Goal: Complete Application Form: Complete application form

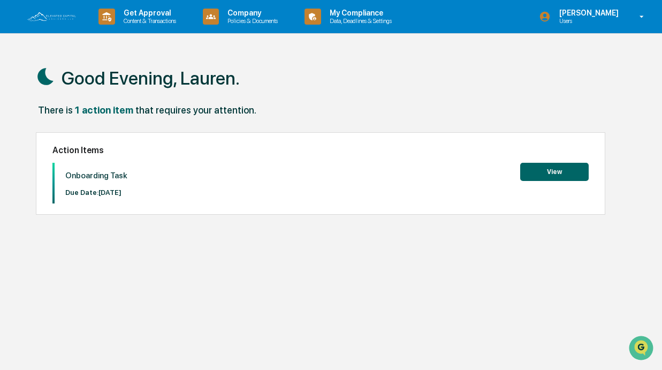
click at [528, 171] on button "View" at bounding box center [555, 172] width 69 height 18
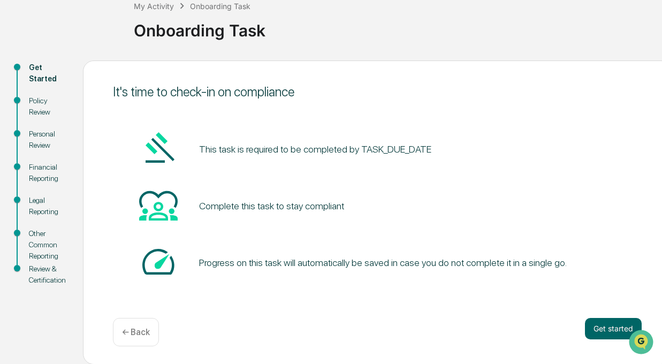
scroll to position [67, 0]
click at [596, 330] on button "Get started" at bounding box center [613, 328] width 57 height 21
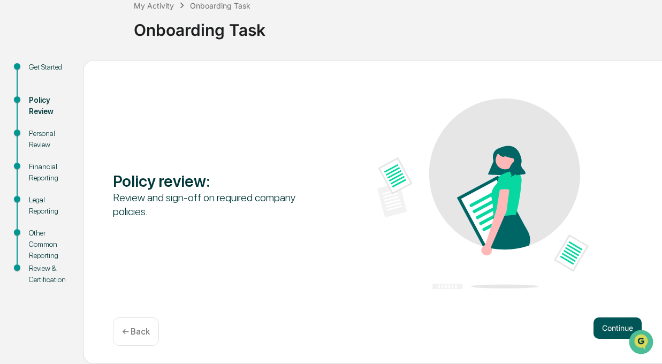
click at [603, 327] on button "Continue" at bounding box center [618, 328] width 48 height 21
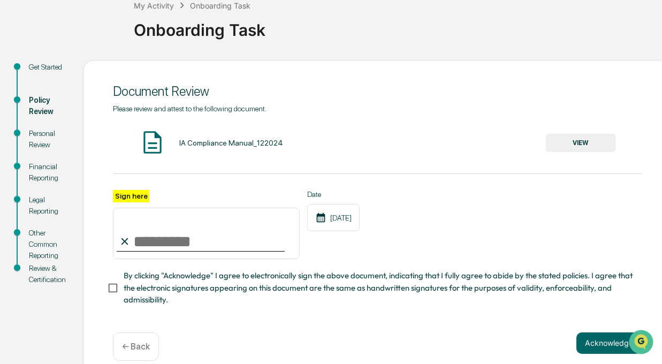
click at [184, 243] on input "Sign here" at bounding box center [206, 233] width 187 height 51
type input "**********"
click at [614, 337] on button "Acknowledge" at bounding box center [609, 343] width 65 height 21
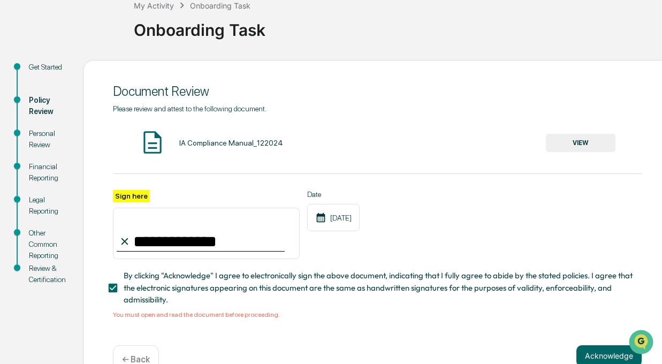
click at [574, 148] on button "VIEW" at bounding box center [581, 143] width 70 height 18
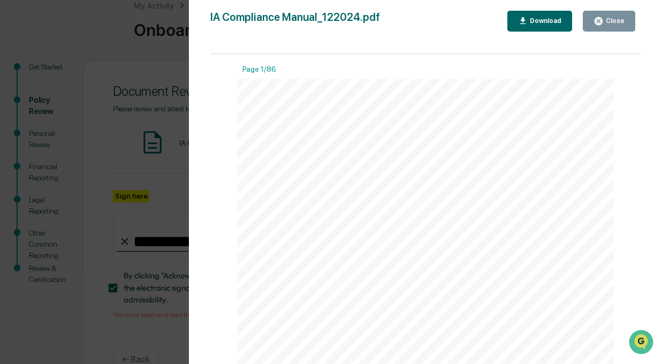
click at [611, 14] on button "Close" at bounding box center [609, 21] width 52 height 21
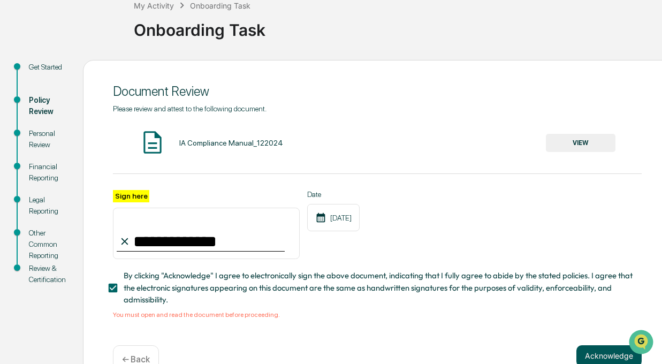
click at [596, 360] on button "Acknowledge" at bounding box center [609, 355] width 65 height 21
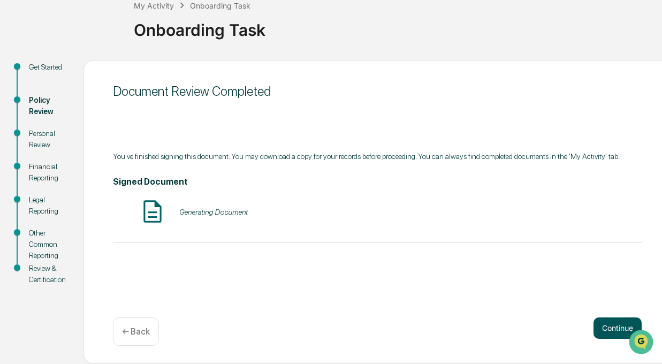
click at [607, 329] on button "Continue" at bounding box center [618, 328] width 48 height 21
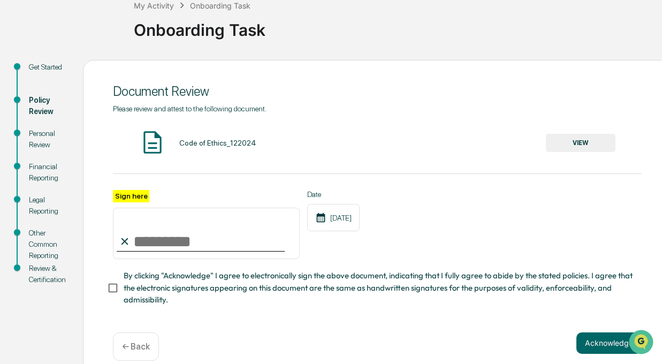
click at [174, 242] on input "Sign here" at bounding box center [206, 233] width 187 height 51
click at [573, 138] on button "VIEW" at bounding box center [581, 143] width 70 height 18
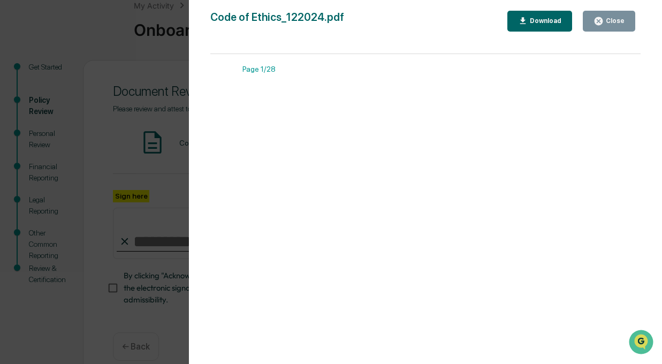
click at [608, 27] on button "Close" at bounding box center [609, 21] width 52 height 21
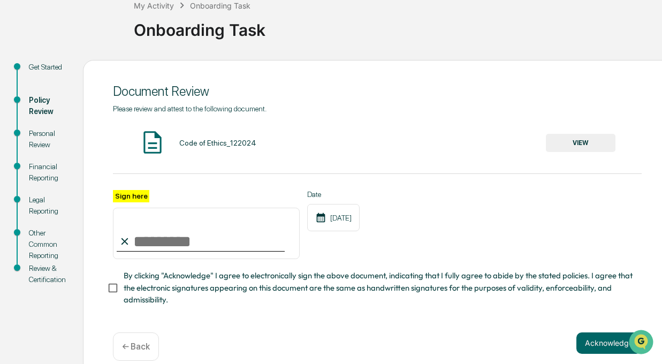
click at [190, 245] on input "Sign here" at bounding box center [206, 233] width 187 height 51
type input "**********"
click at [598, 333] on button "Acknowledge" at bounding box center [609, 343] width 65 height 21
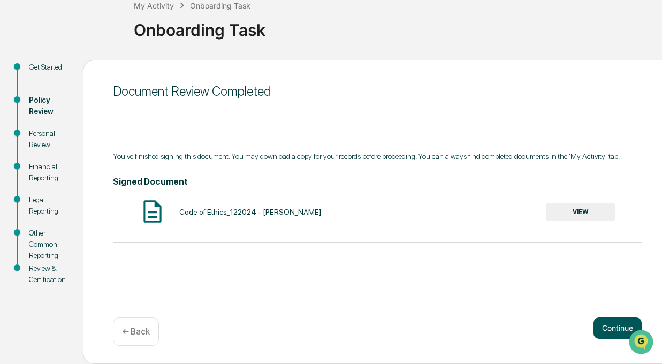
click at [605, 333] on button "Continue" at bounding box center [618, 328] width 48 height 21
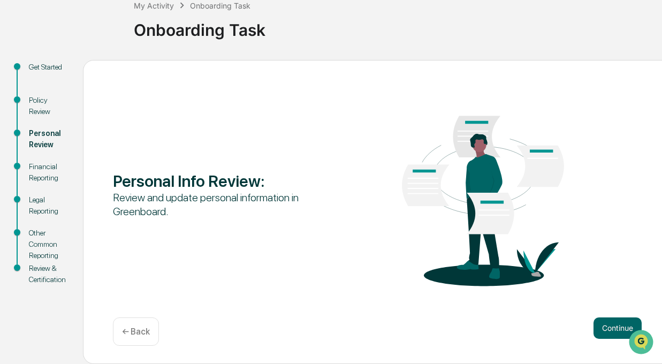
click at [605, 333] on button "Continue" at bounding box center [618, 328] width 48 height 21
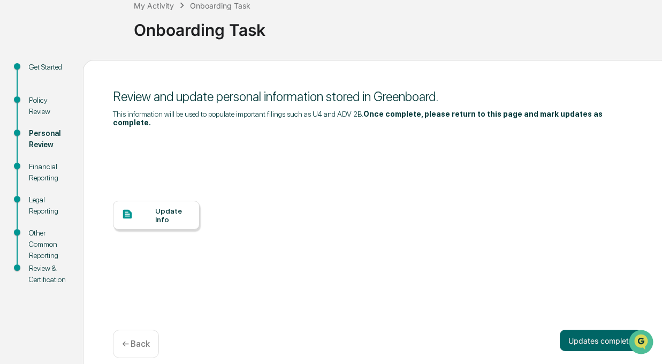
click at [160, 218] on div "Update Info" at bounding box center [173, 215] width 36 height 17
click at [582, 334] on button "Updates complete" at bounding box center [601, 340] width 82 height 21
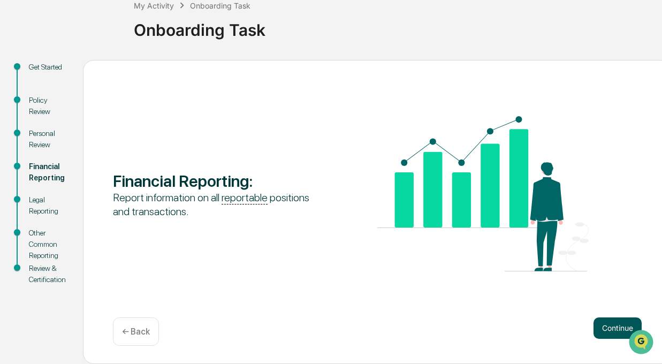
click at [604, 327] on button "Continue" at bounding box center [618, 328] width 48 height 21
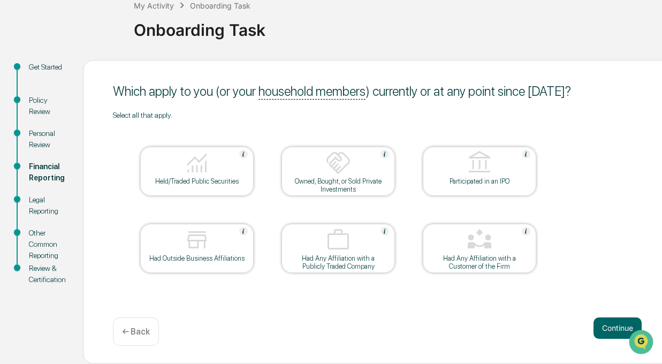
click at [208, 170] on img at bounding box center [197, 163] width 26 height 26
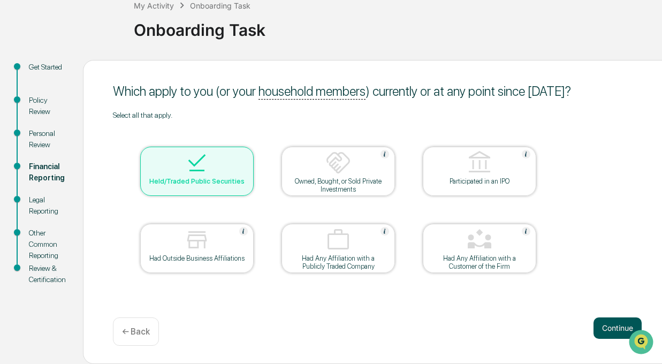
click at [608, 326] on button "Continue" at bounding box center [618, 328] width 48 height 21
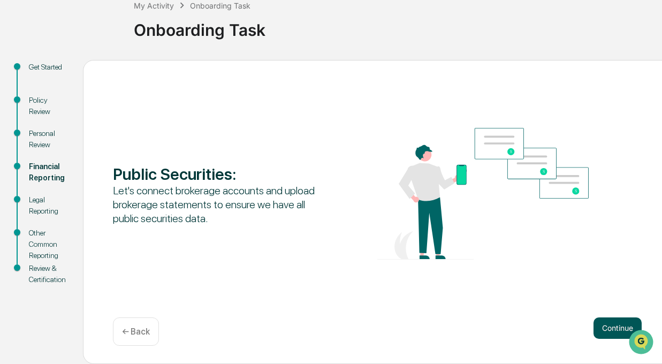
click at [620, 324] on button "Continue" at bounding box center [618, 328] width 48 height 21
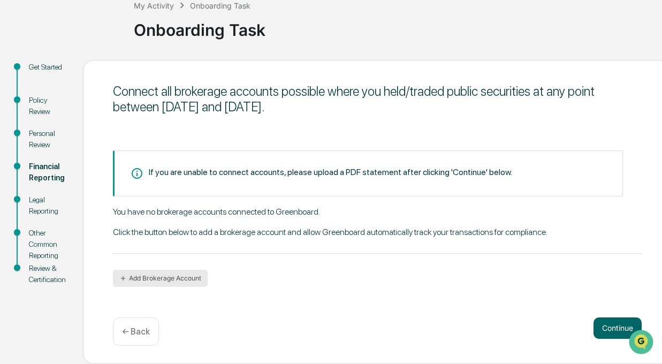
click at [171, 277] on button "Add Brokerage Account" at bounding box center [160, 278] width 95 height 17
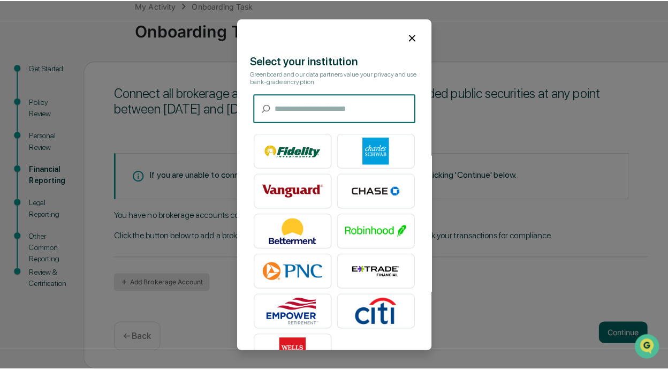
scroll to position [62, 0]
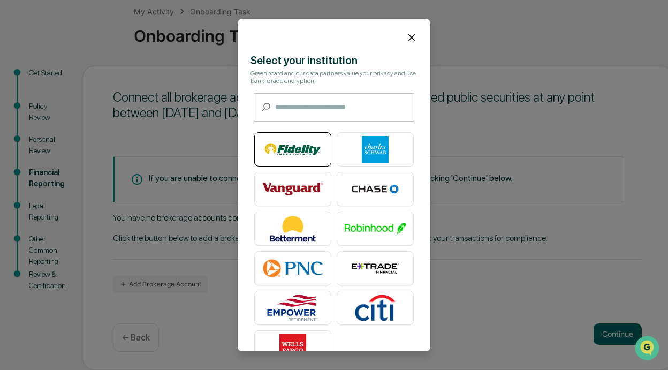
click at [294, 156] on img at bounding box center [292, 149] width 61 height 27
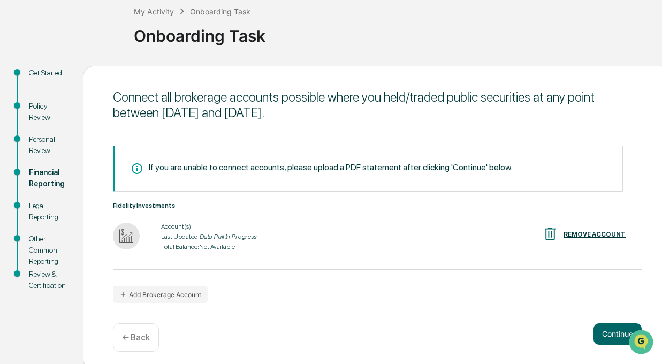
scroll to position [67, 0]
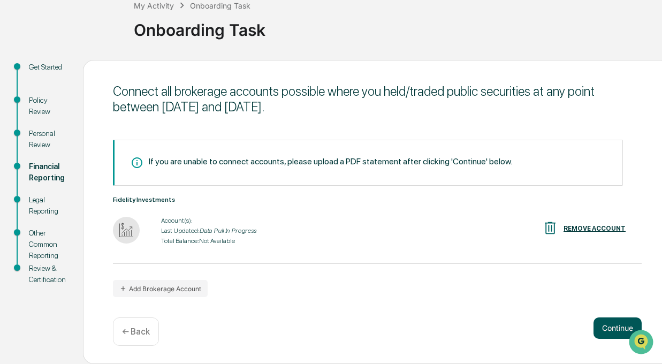
click at [609, 323] on button "Continue" at bounding box center [618, 328] width 48 height 21
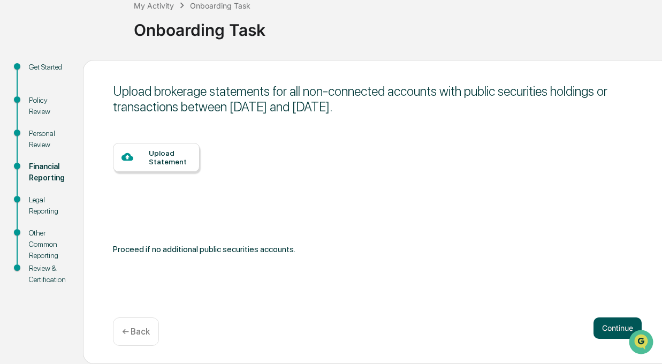
click at [608, 323] on button "Continue" at bounding box center [618, 328] width 48 height 21
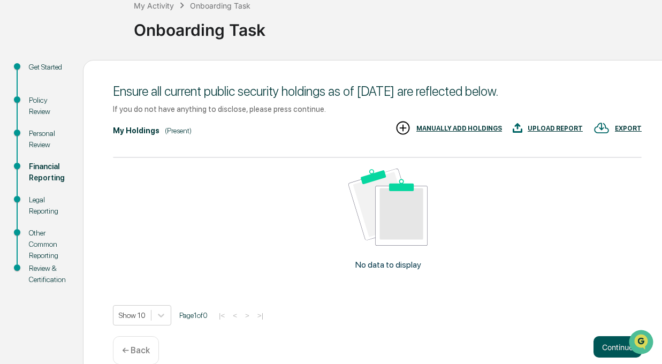
click at [612, 338] on button "Continue" at bounding box center [618, 346] width 48 height 21
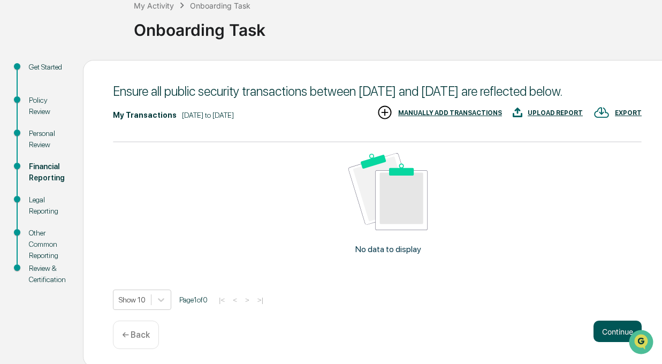
click at [608, 338] on button "Continue" at bounding box center [618, 331] width 48 height 21
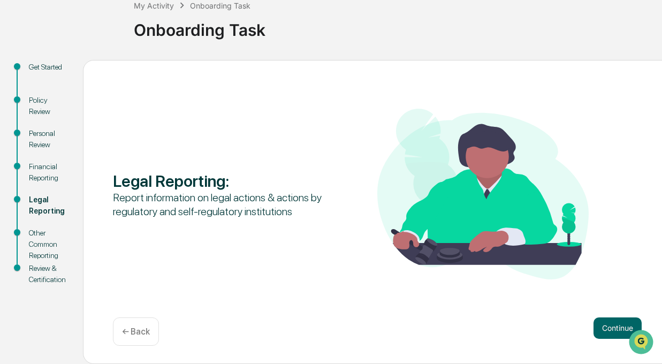
click at [608, 338] on button "Continue" at bounding box center [618, 328] width 48 height 21
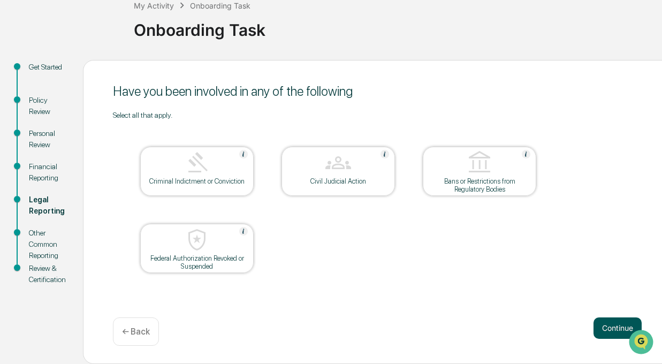
click at [604, 323] on button "Continue" at bounding box center [618, 328] width 48 height 21
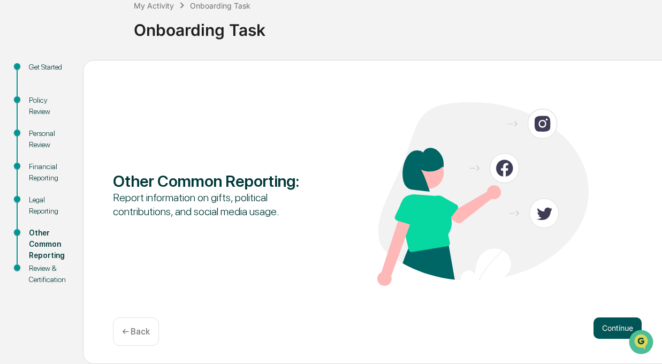
click at [605, 324] on button "Continue" at bounding box center [618, 328] width 48 height 21
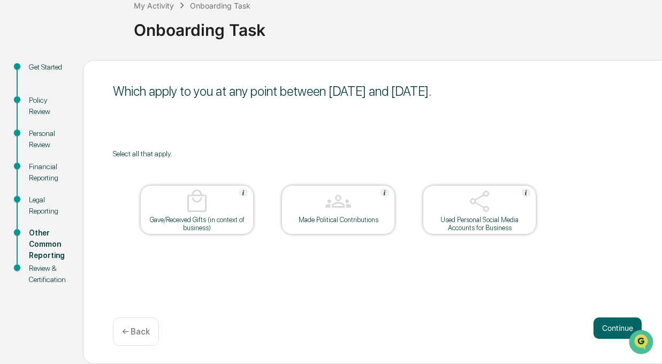
click at [495, 228] on div "Used Personal Social Media Accounts for Business" at bounding box center [480, 224] width 96 height 16
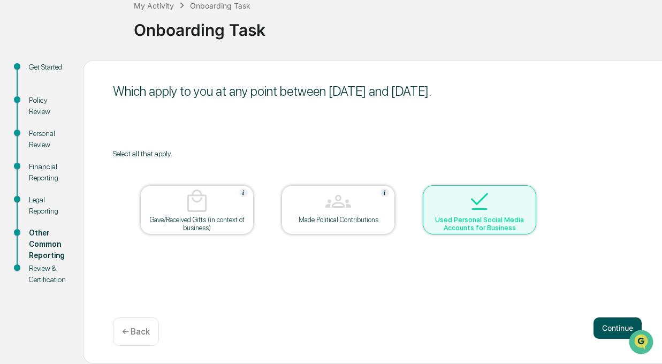
click at [603, 322] on button "Continue" at bounding box center [618, 328] width 48 height 21
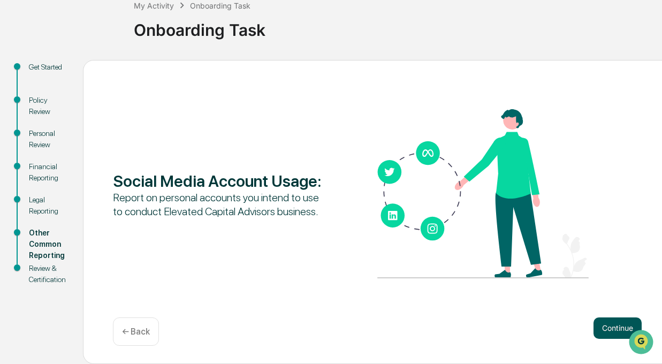
click at [601, 324] on button "Continue" at bounding box center [618, 328] width 48 height 21
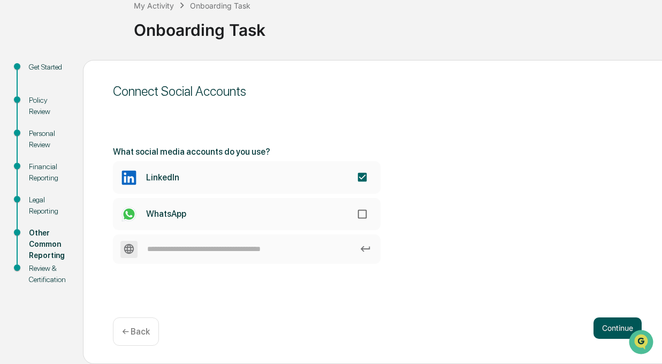
click at [604, 327] on button "Continue" at bounding box center [618, 328] width 48 height 21
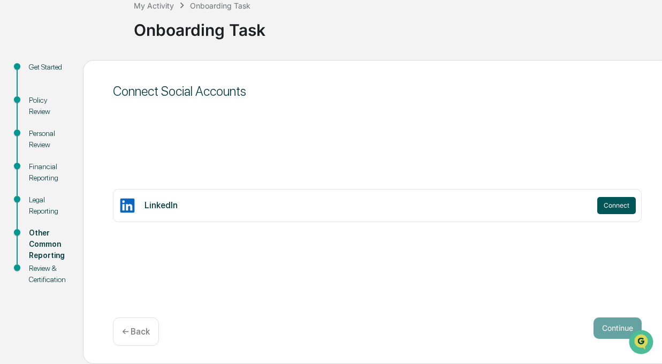
click at [613, 199] on button "Connect" at bounding box center [617, 205] width 39 height 17
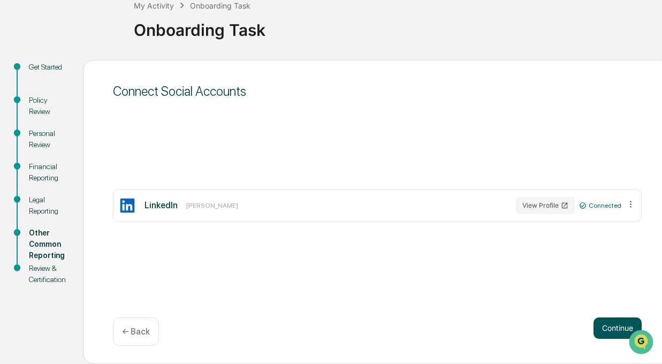
click at [618, 327] on button "Continue" at bounding box center [618, 328] width 48 height 21
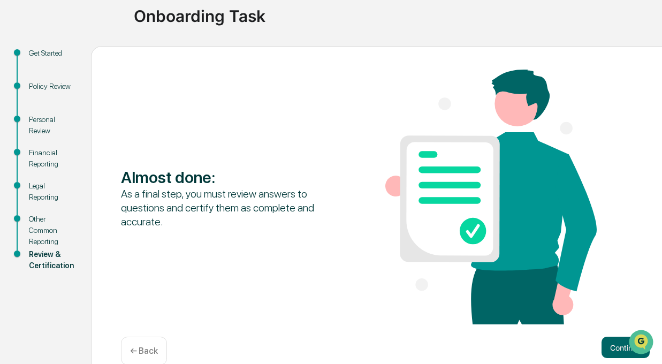
scroll to position [101, 0]
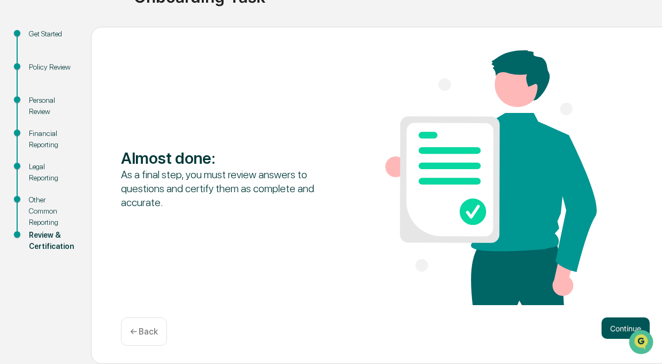
click at [605, 326] on button "Continue" at bounding box center [626, 328] width 48 height 21
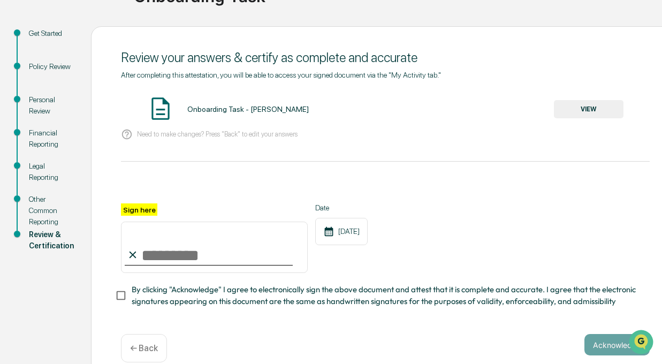
click at [575, 115] on button "VIEW" at bounding box center [589, 109] width 70 height 18
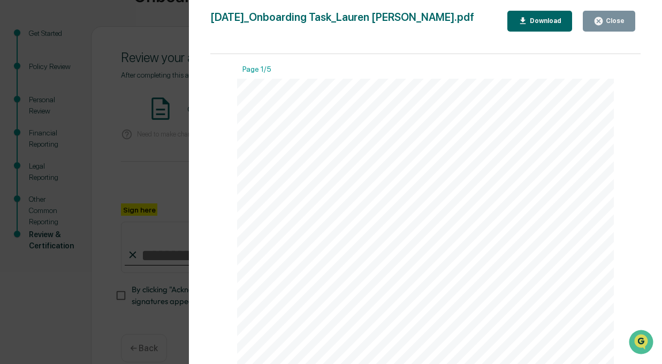
scroll to position [210, 0]
click at [600, 26] on button "Close" at bounding box center [609, 21] width 52 height 21
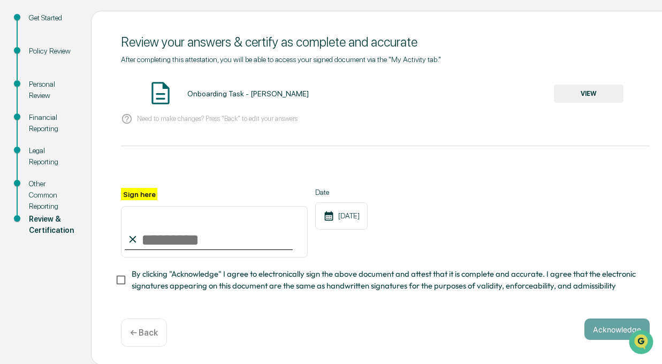
scroll to position [117, 0]
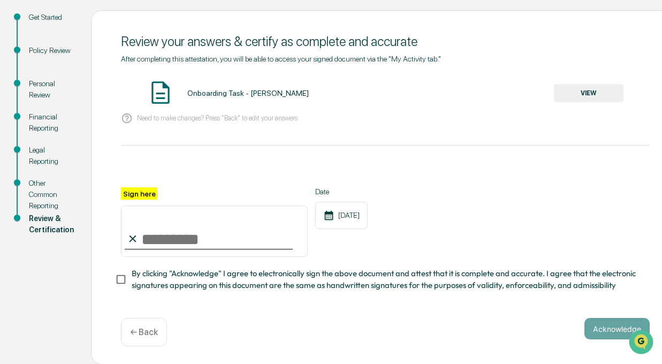
click at [209, 218] on input "Sign here" at bounding box center [214, 231] width 187 height 51
type input "**********"
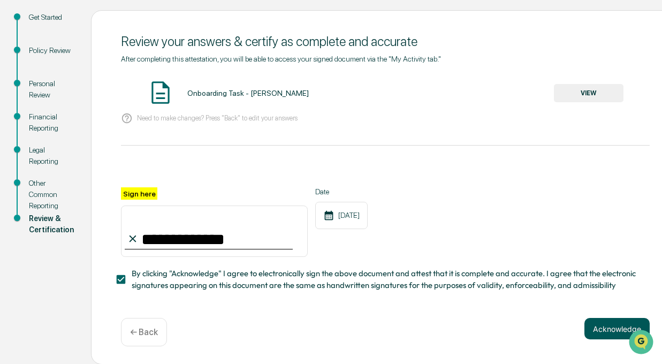
click at [600, 322] on button "Acknowledge" at bounding box center [617, 328] width 65 height 21
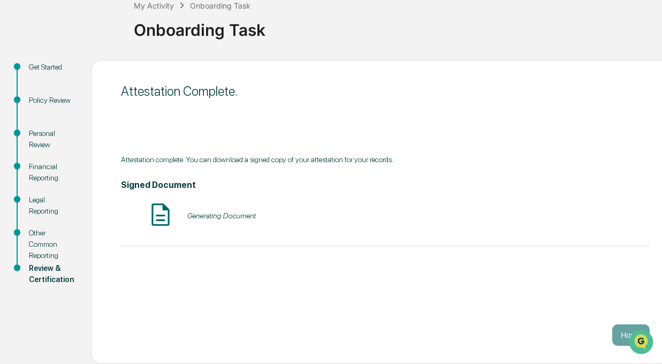
scroll to position [67, 0]
click at [620, 340] on button "Home" at bounding box center [631, 335] width 37 height 21
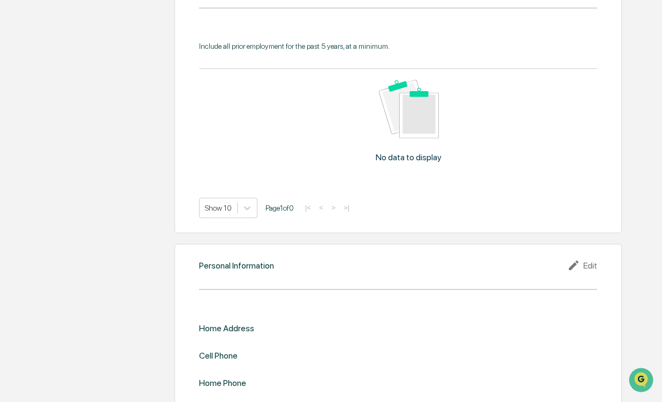
scroll to position [901, 0]
